Goal: Task Accomplishment & Management: Use online tool/utility

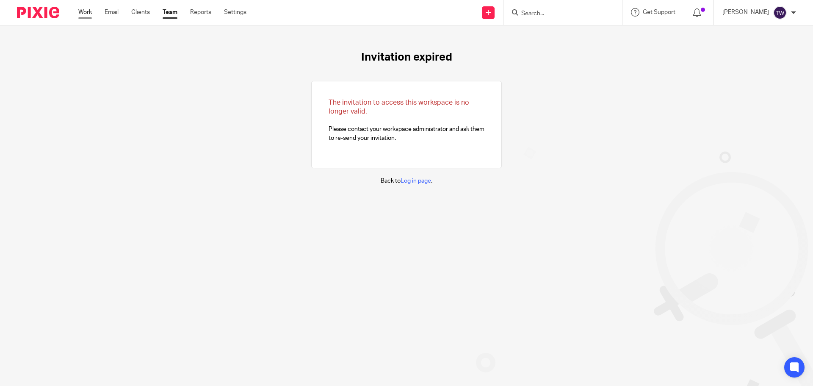
click at [88, 11] on link "Work" at bounding box center [85, 12] width 14 height 8
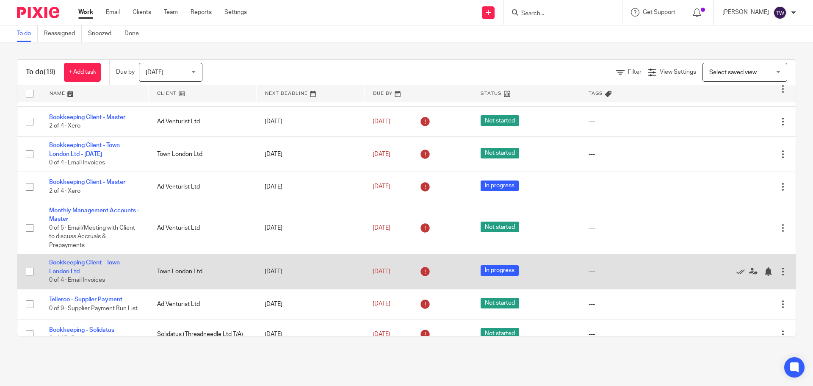
scroll to position [461, 0]
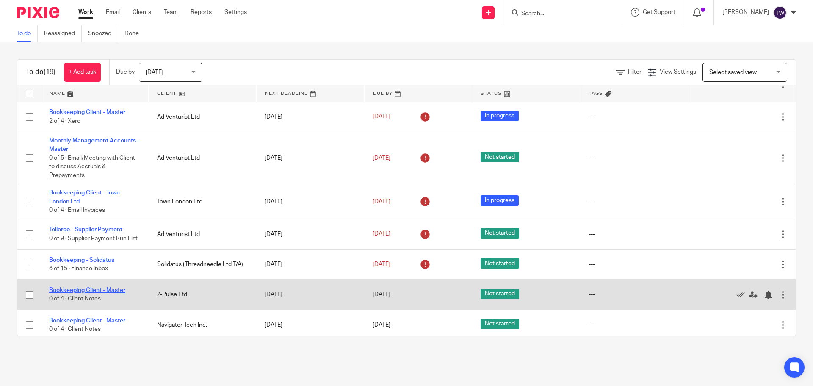
click at [109, 287] on link "Bookkeeping Client - Master" at bounding box center [87, 290] width 76 height 6
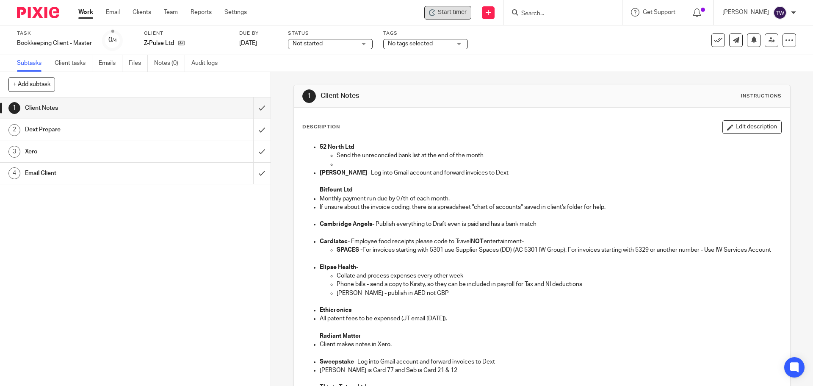
click at [450, 13] on span "Start timer" at bounding box center [452, 12] width 29 height 9
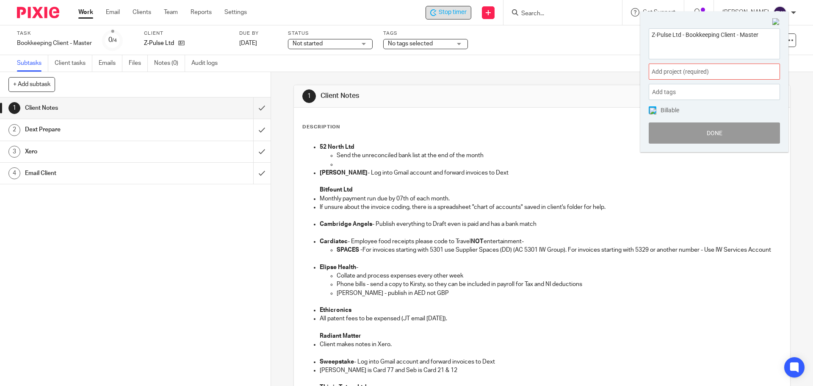
click at [670, 73] on span "Add project (required) :" at bounding box center [704, 71] width 107 height 9
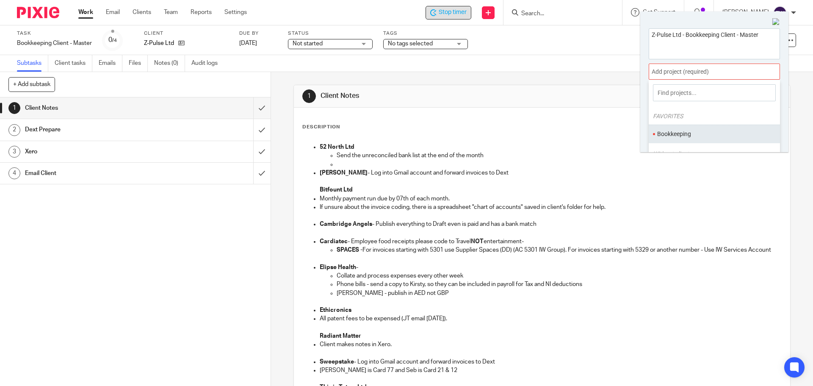
click at [667, 134] on li "Bookkeeping" at bounding box center [712, 134] width 110 height 9
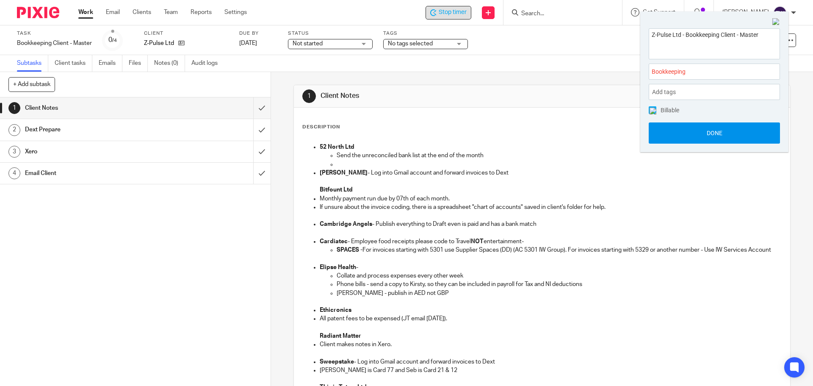
click at [695, 128] on button "Done" at bounding box center [713, 132] width 131 height 21
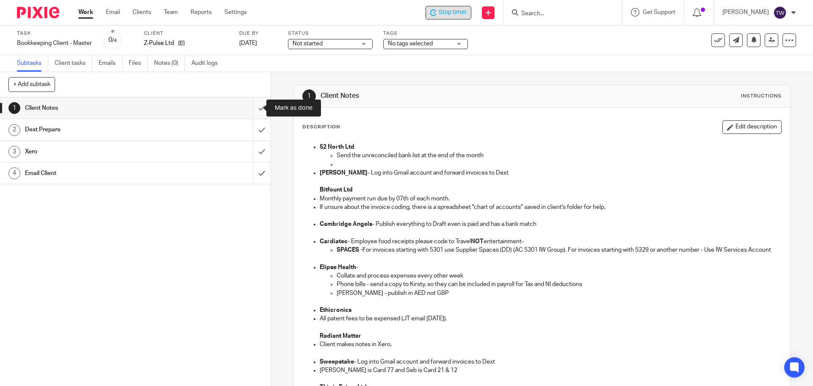
click at [256, 108] on input "submit" at bounding box center [135, 107] width 270 height 21
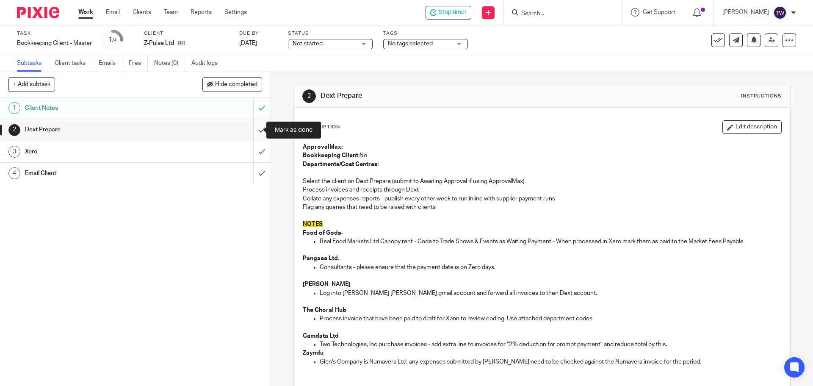
click at [254, 126] on input "submit" at bounding box center [135, 129] width 270 height 21
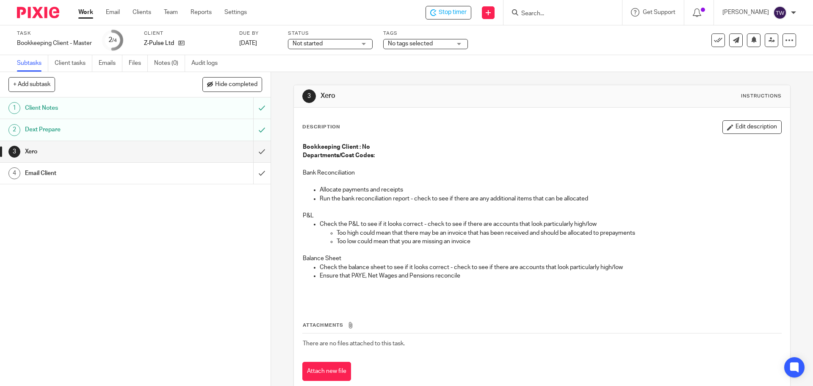
click at [345, 42] on span "Not started" at bounding box center [323, 43] width 63 height 9
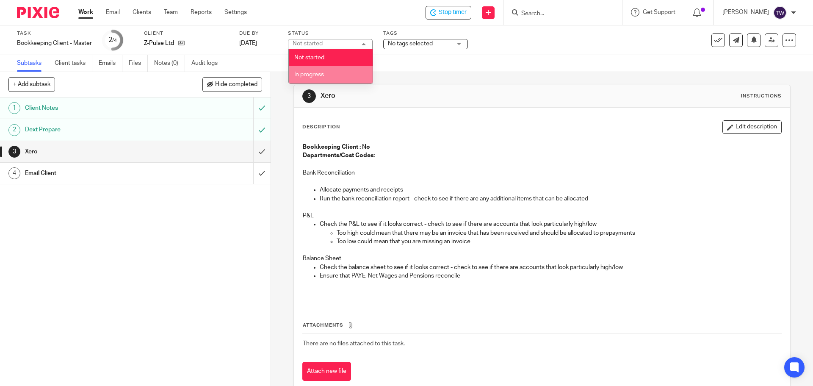
click at [333, 69] on li "In progress" at bounding box center [331, 74] width 84 height 17
